Goal: Contribute content: Add original content to the website for others to see

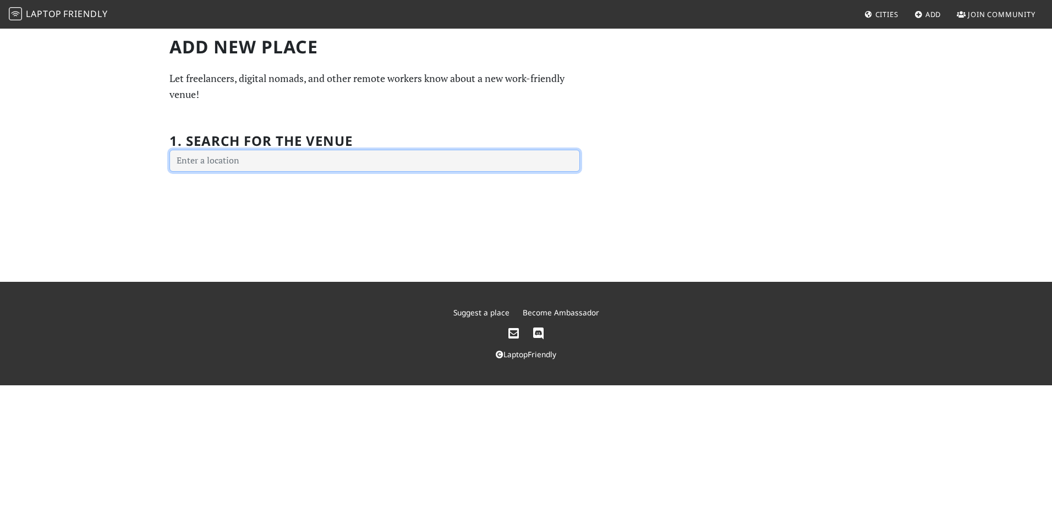
click at [239, 155] on input "text" at bounding box center [374, 161] width 410 height 22
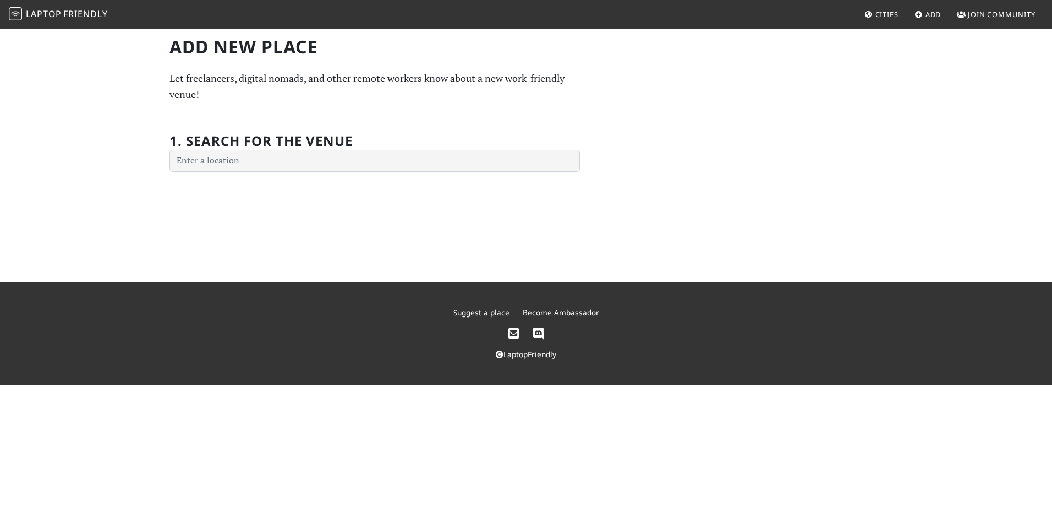
click at [968, 14] on span "Join Community" at bounding box center [1002, 14] width 68 height 10
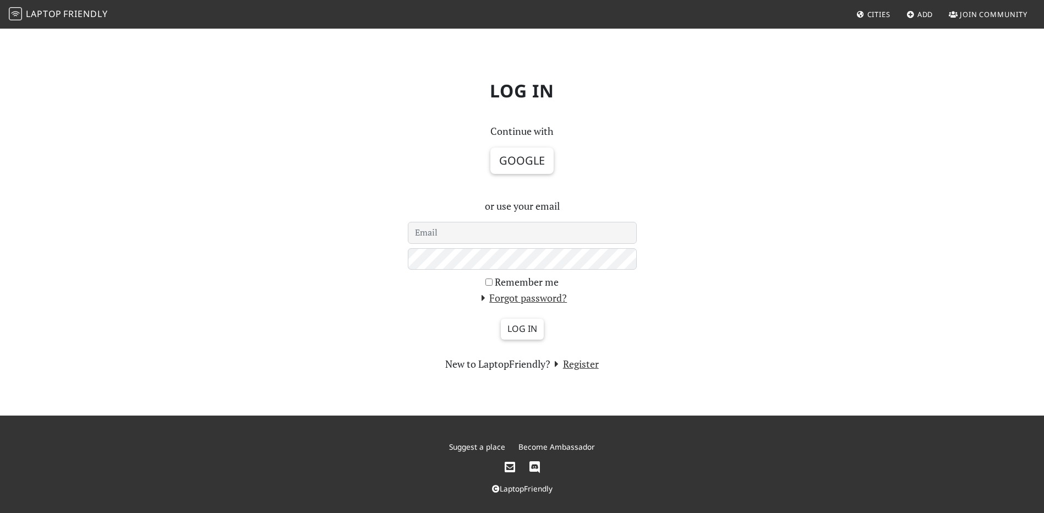
click at [538, 221] on div "Continue with Google or use your email Remember me Forgot password? Log in New …" at bounding box center [522, 247] width 242 height 248
click at [535, 223] on input "email" at bounding box center [522, 233] width 229 height 22
type input "[EMAIL_ADDRESS][DOMAIN_NAME]"
click at [501, 319] on input "Log in" at bounding box center [522, 329] width 43 height 21
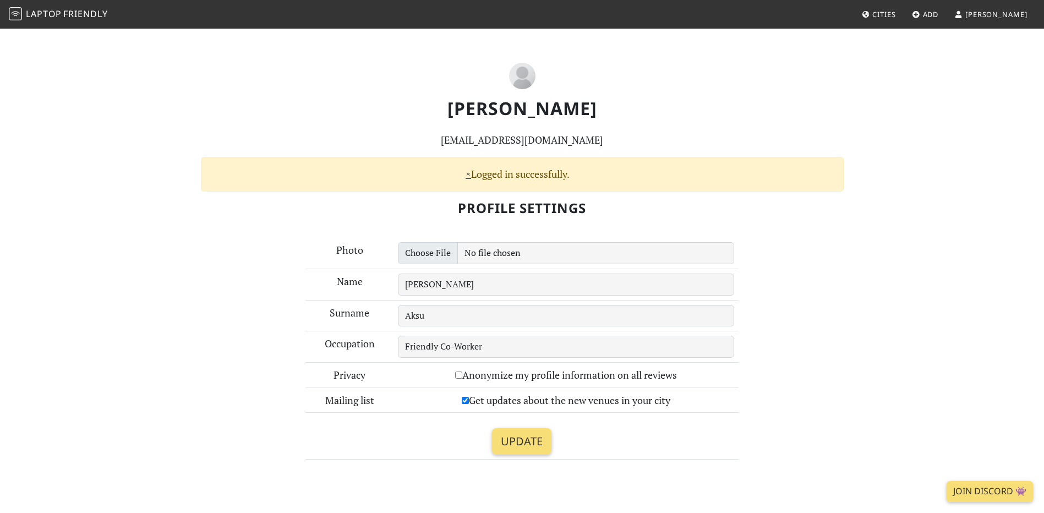
click at [943, 14] on link "Add" at bounding box center [925, 14] width 36 height 20
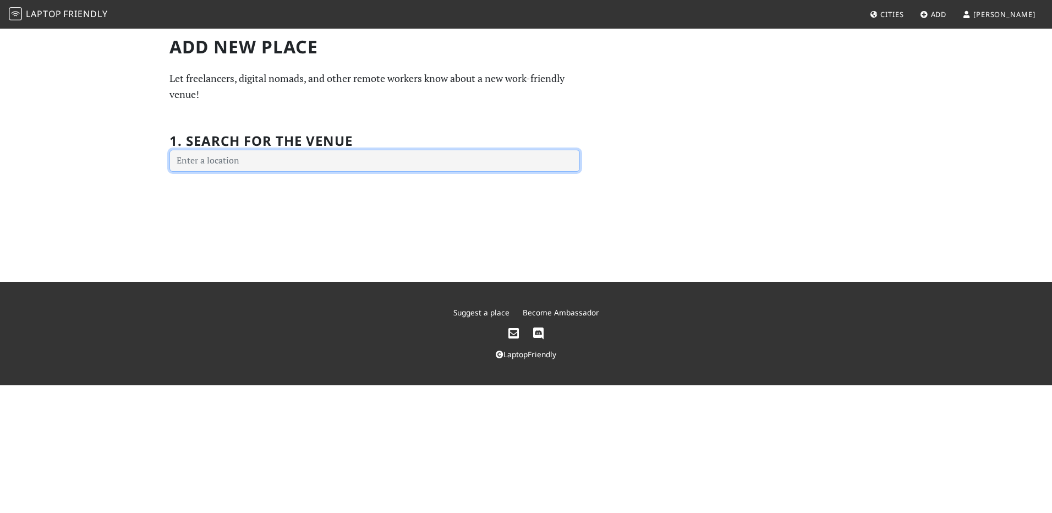
click at [335, 151] on input "text" at bounding box center [374, 161] width 410 height 22
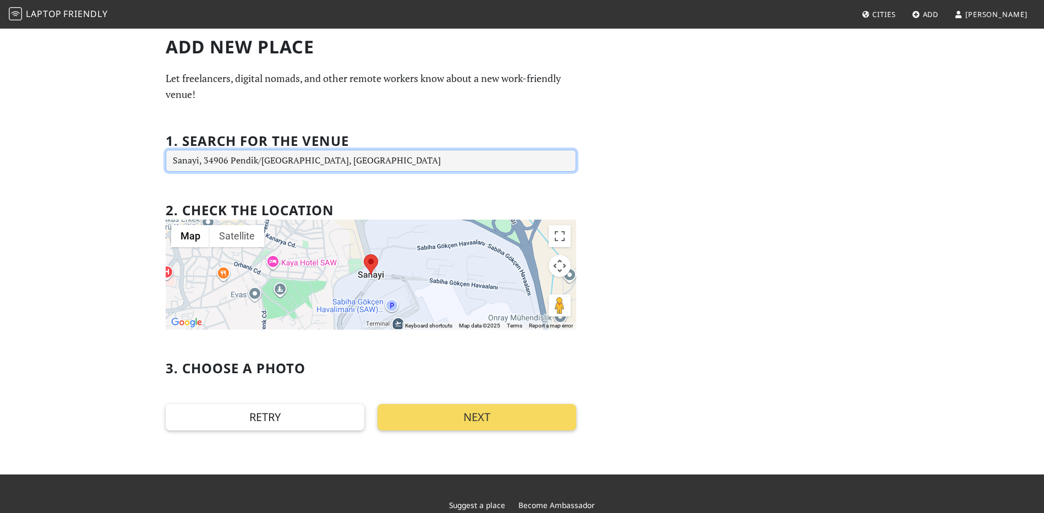
type input "Sanayi, 34906 Pendik/İstanbul, Türkiye"
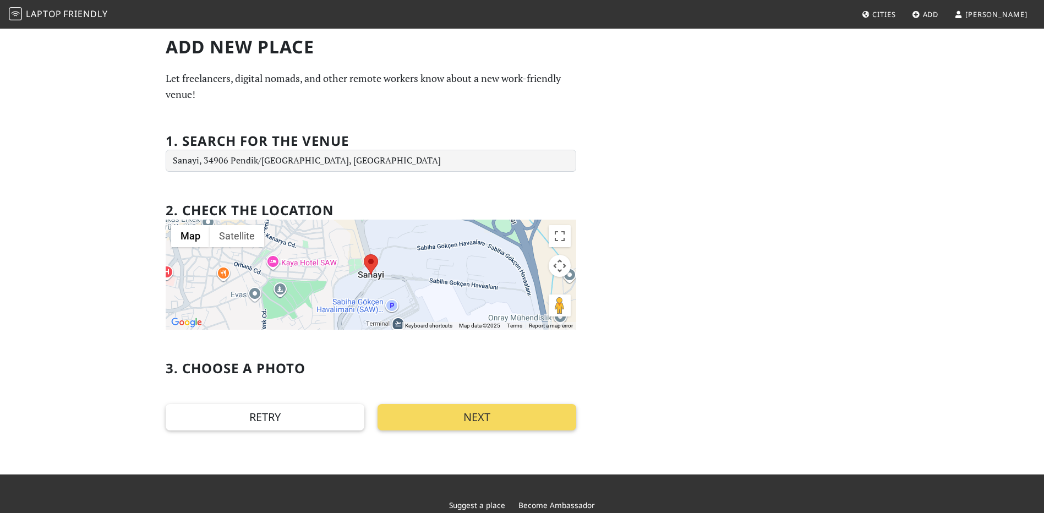
click at [462, 414] on button "Next" at bounding box center [476, 417] width 199 height 26
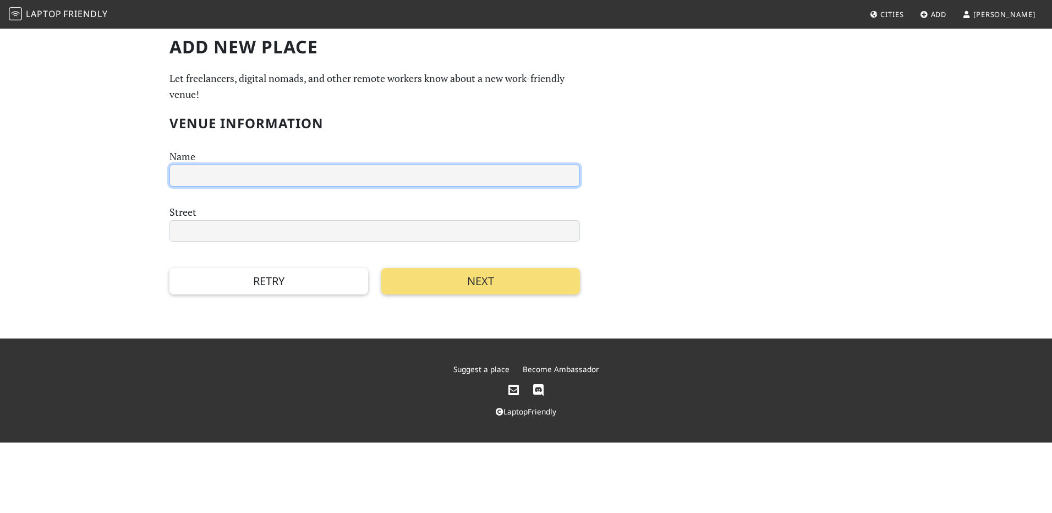
click at [325, 166] on input "text" at bounding box center [374, 176] width 410 height 22
type input "Europa-Park"
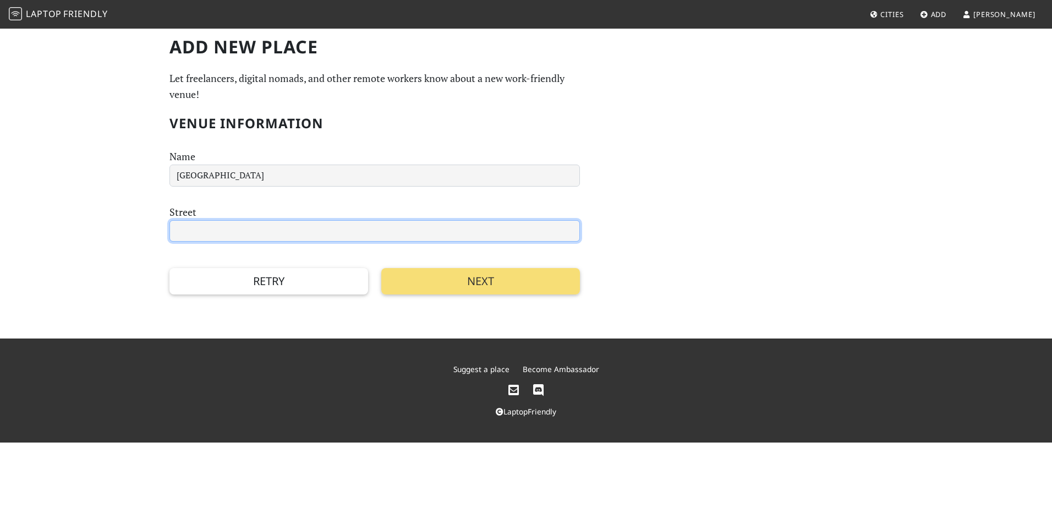
type input "Europa-Park-Straße"
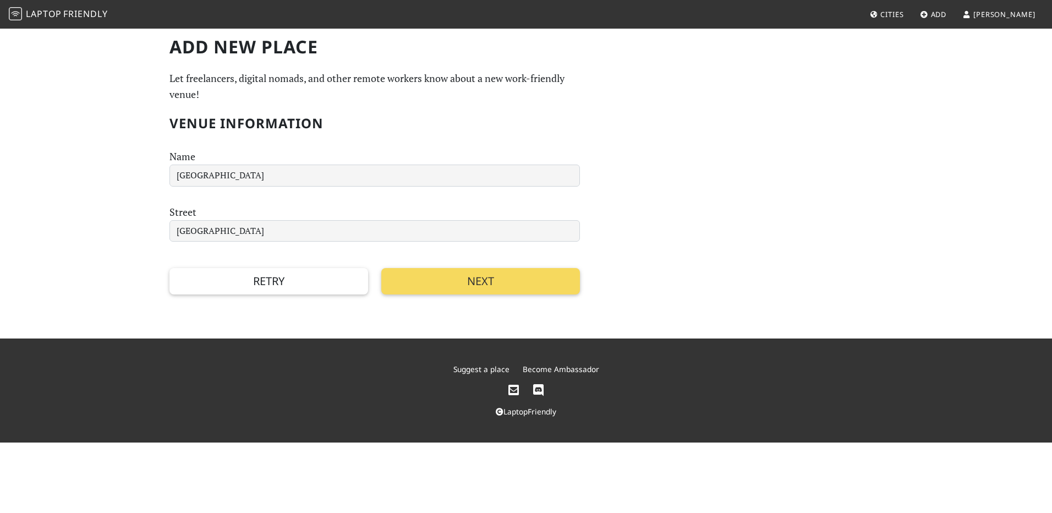
click at [485, 269] on button "Next" at bounding box center [480, 281] width 199 height 26
